Goal: Information Seeking & Learning: Learn about a topic

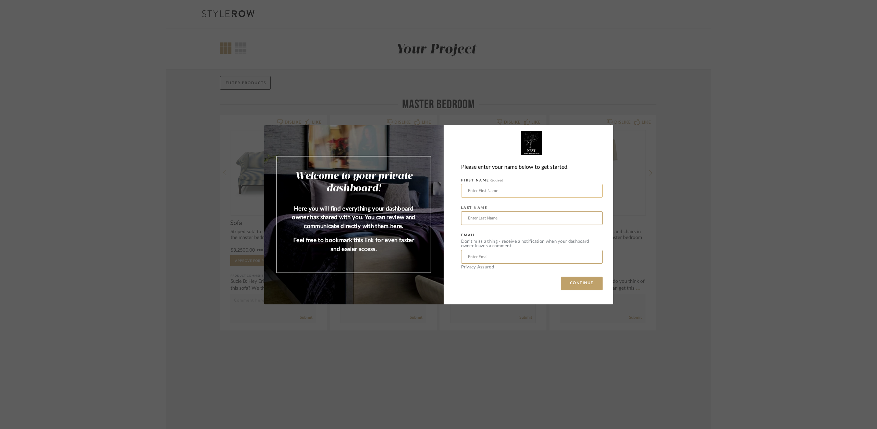
click at [478, 192] on input "text" at bounding box center [532, 191] width 142 height 14
type input "[PERSON_NAME]"
type input "[PERSON_NAME][EMAIL_ADDRESS][DOMAIN_NAME]"
click at [572, 287] on button "CONTINUE" at bounding box center [582, 284] width 42 height 14
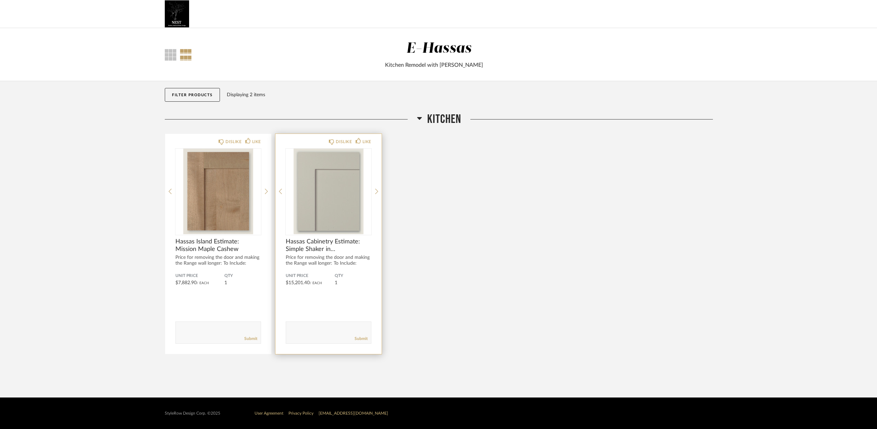
click at [327, 189] on img "0" at bounding box center [329, 192] width 86 height 86
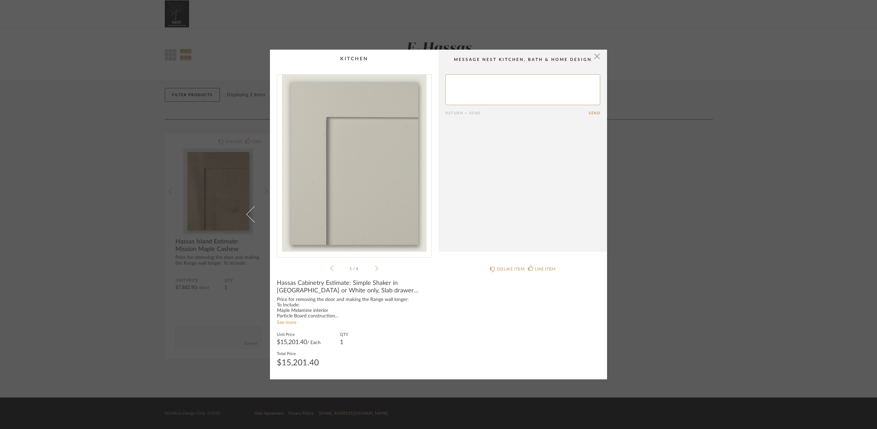
click at [292, 322] on link "See more" at bounding box center [287, 322] width 20 height 5
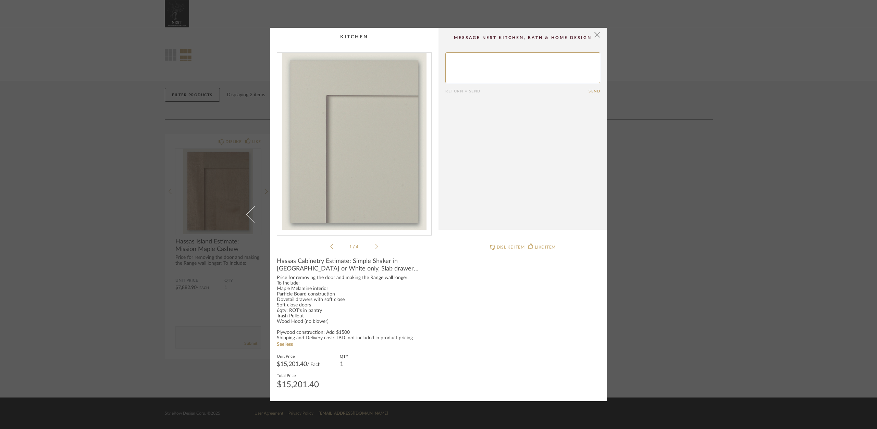
click at [375, 247] on icon at bounding box center [376, 246] width 3 height 5
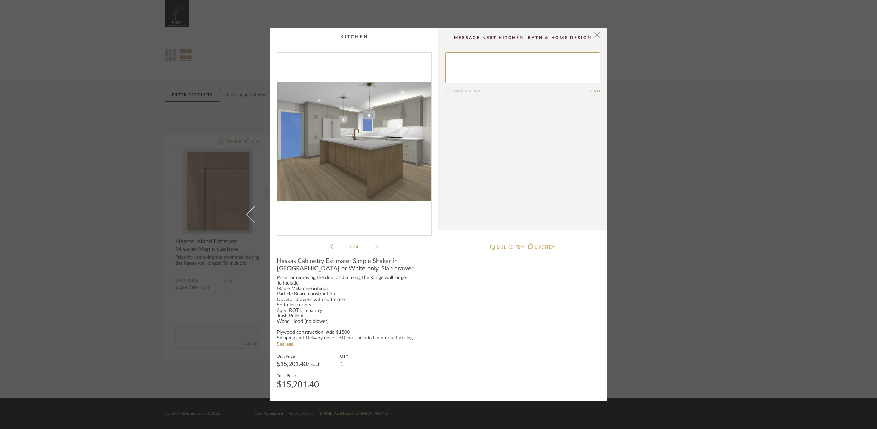
click at [375, 244] on icon at bounding box center [376, 247] width 3 height 6
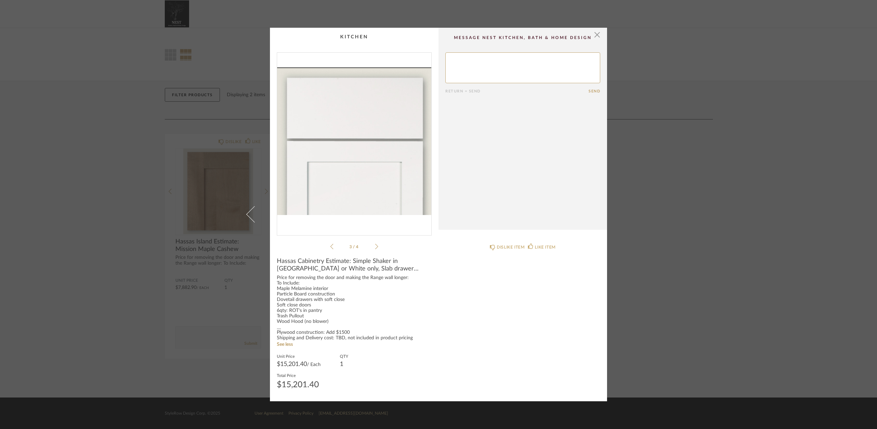
click at [375, 244] on icon at bounding box center [376, 247] width 3 height 6
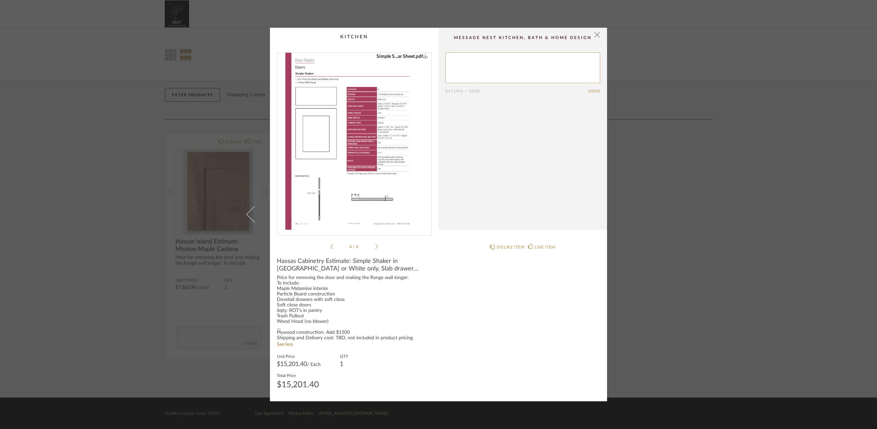
click at [375, 244] on icon at bounding box center [376, 247] width 3 height 6
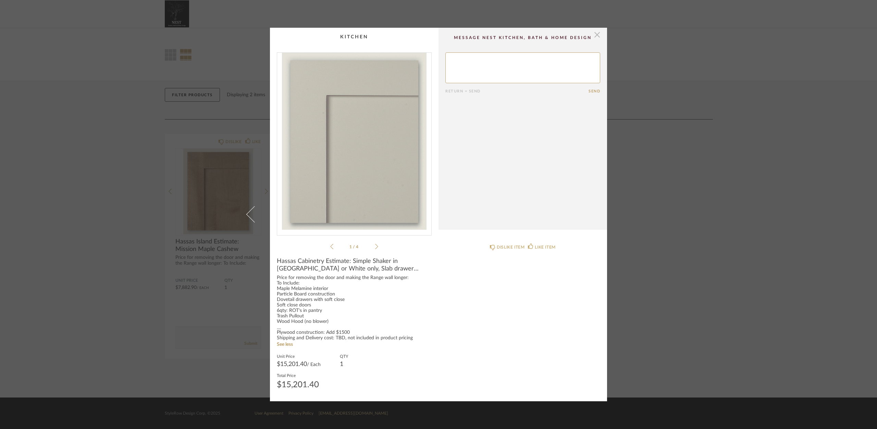
click at [595, 33] on span "button" at bounding box center [598, 35] width 14 height 14
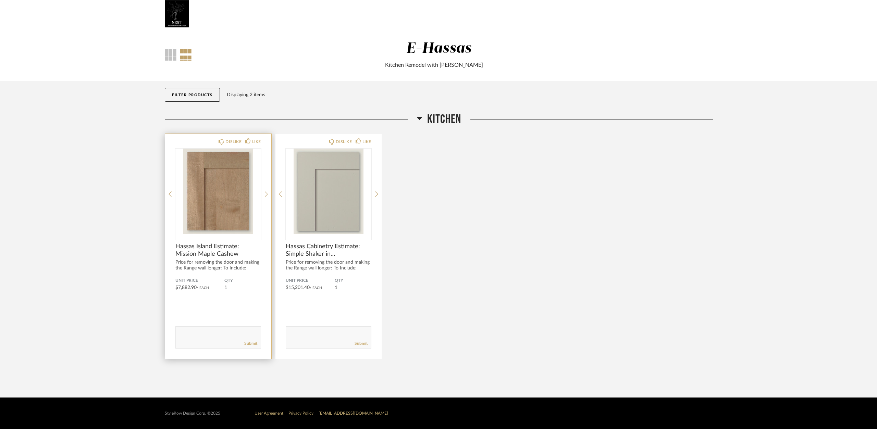
click at [224, 185] on img "0" at bounding box center [218, 192] width 86 height 86
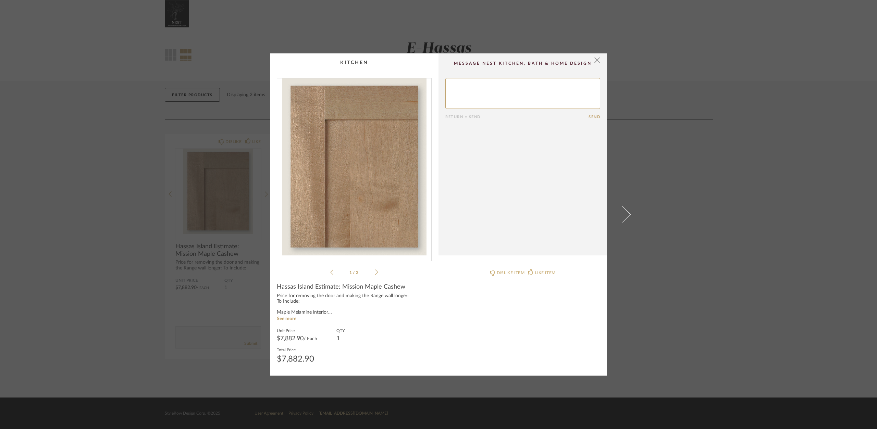
click at [375, 272] on icon at bounding box center [376, 272] width 3 height 6
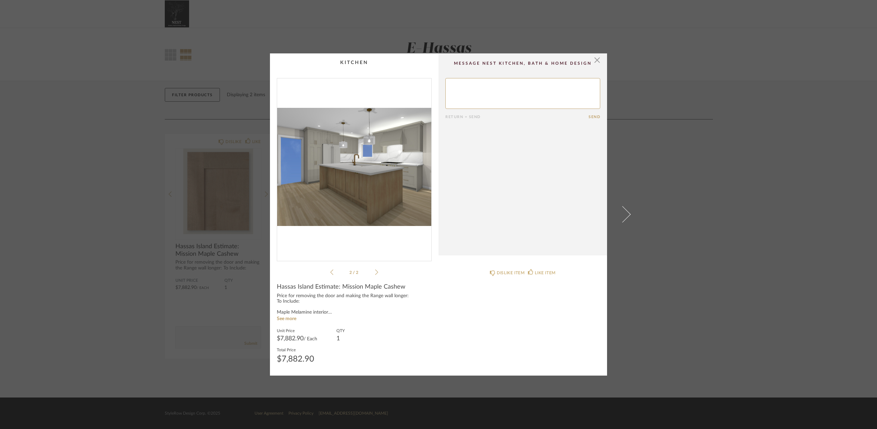
click at [375, 272] on icon at bounding box center [376, 272] width 3 height 6
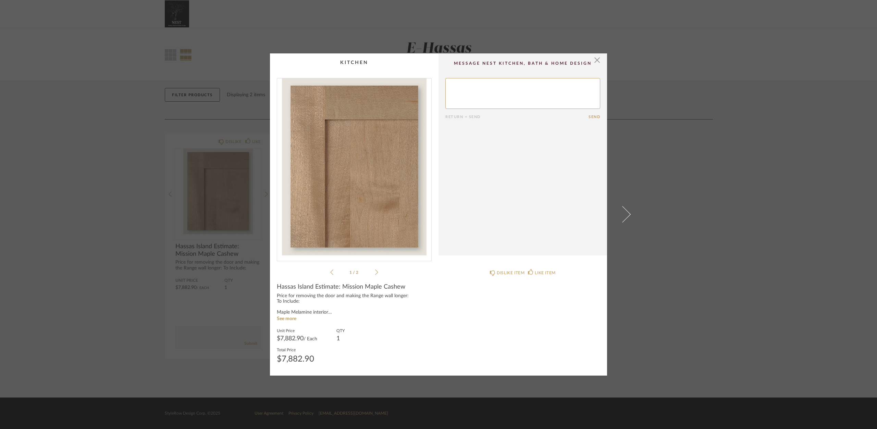
click at [375, 272] on icon at bounding box center [376, 272] width 3 height 6
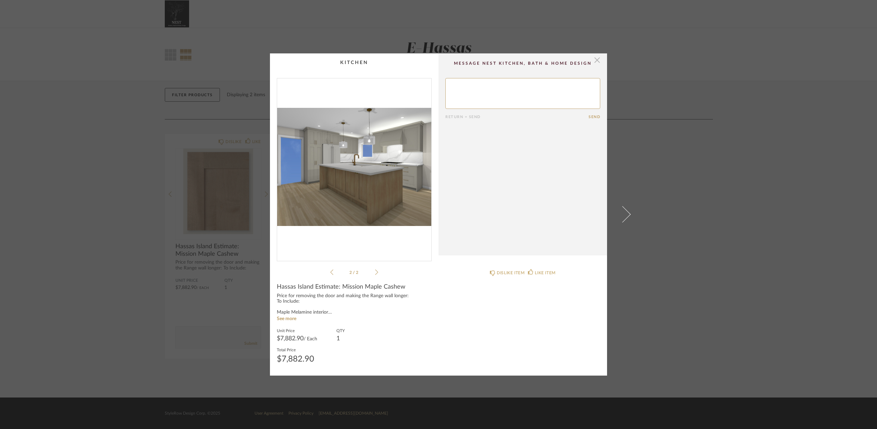
click at [594, 59] on span "button" at bounding box center [598, 60] width 14 height 14
